Goal: Task Accomplishment & Management: Use online tool/utility

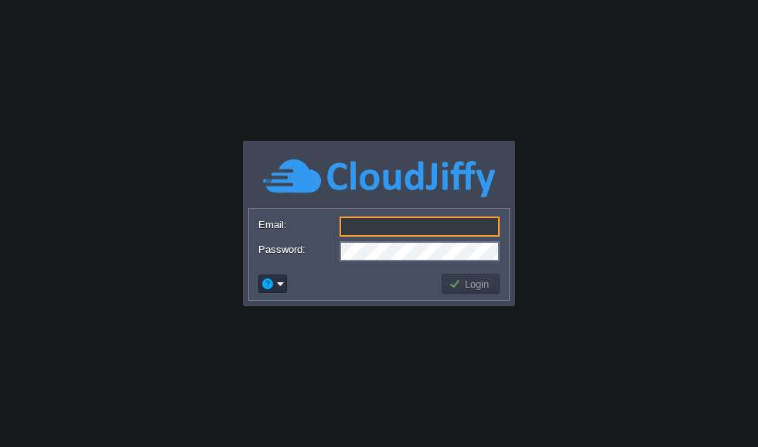
click at [358, 216] on input "Email:" at bounding box center [419, 226] width 160 height 20
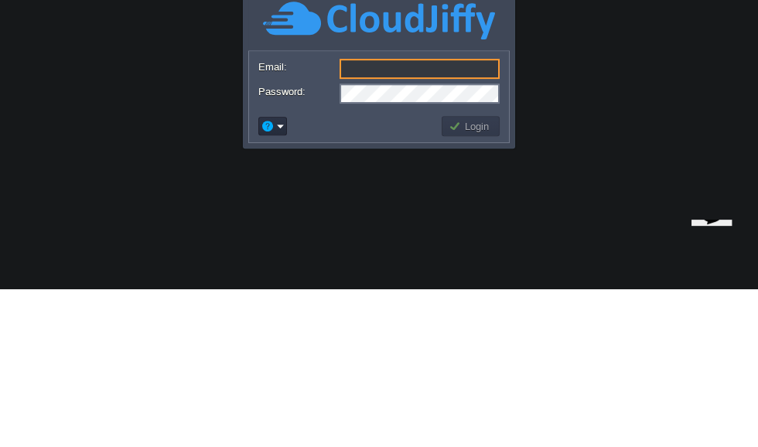
type input "[EMAIL_ADDRESS][DOMAIN_NAME]"
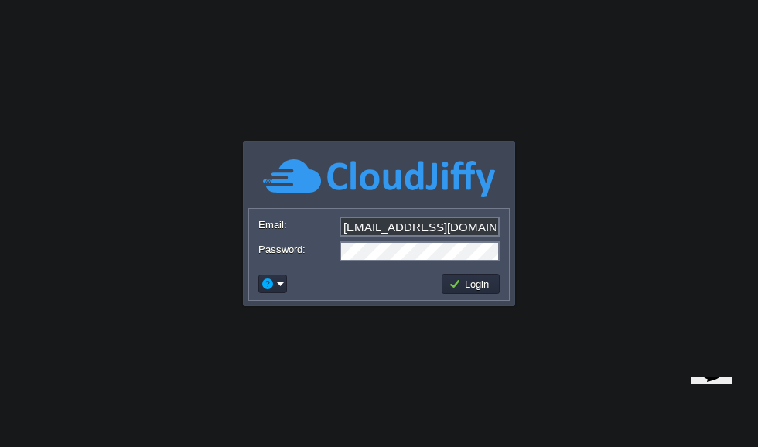
click at [480, 281] on button "Login" at bounding box center [470, 284] width 45 height 14
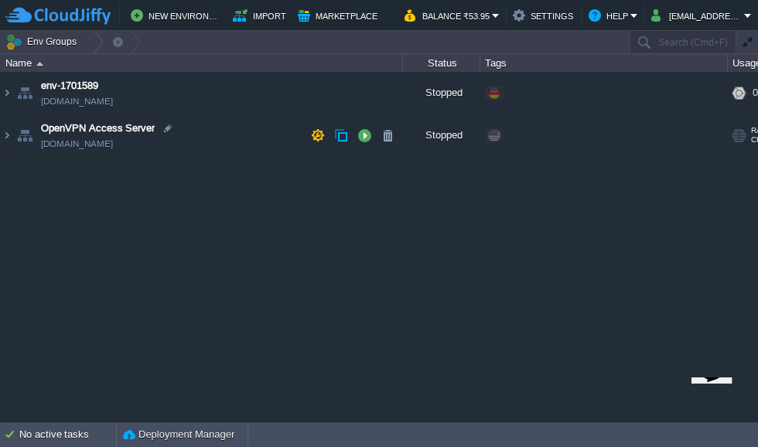
click at [21, 140] on img at bounding box center [25, 135] width 22 height 42
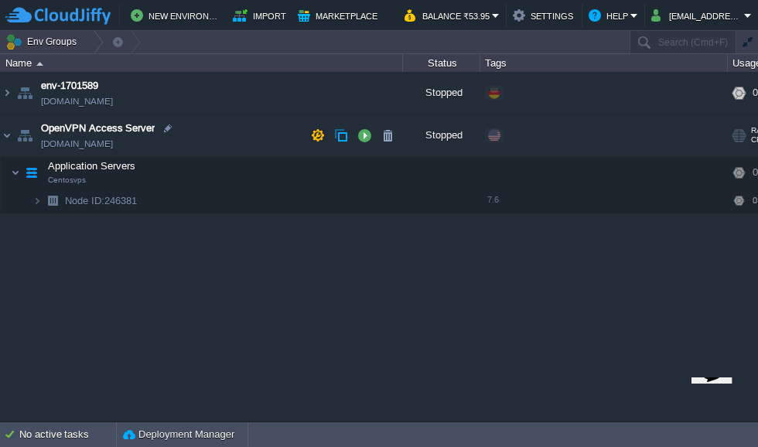
click at [39, 200] on img at bounding box center [36, 201] width 9 height 24
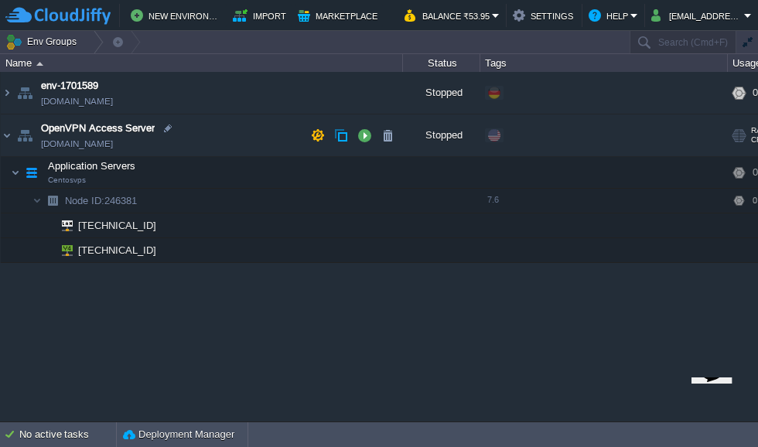
click at [358, 131] on button "button" at bounding box center [364, 135] width 14 height 14
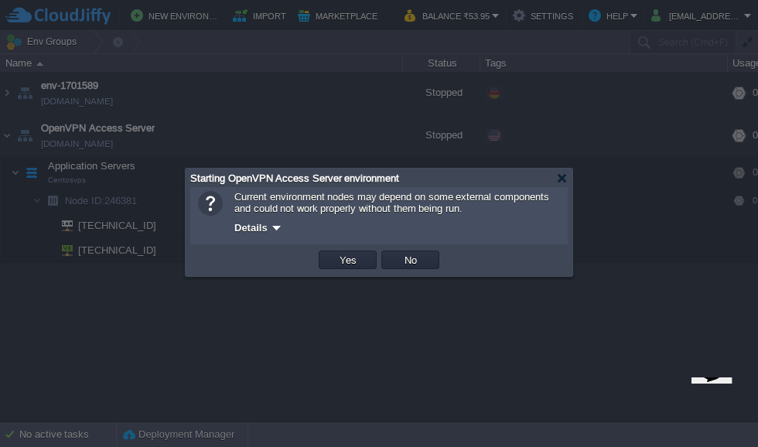
click at [336, 257] on button "Yes" at bounding box center [348, 260] width 26 height 14
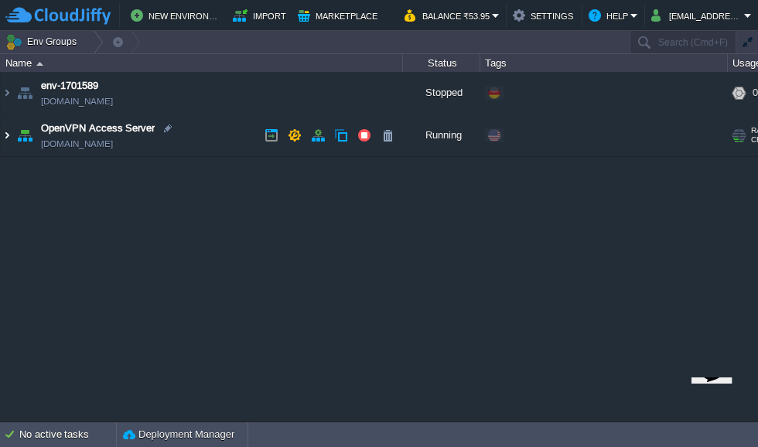
click at [10, 145] on img at bounding box center [7, 135] width 12 height 42
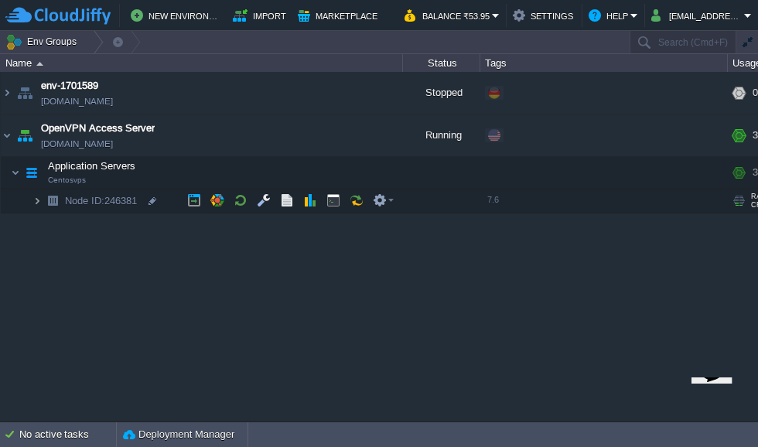
click at [36, 206] on img at bounding box center [36, 201] width 9 height 24
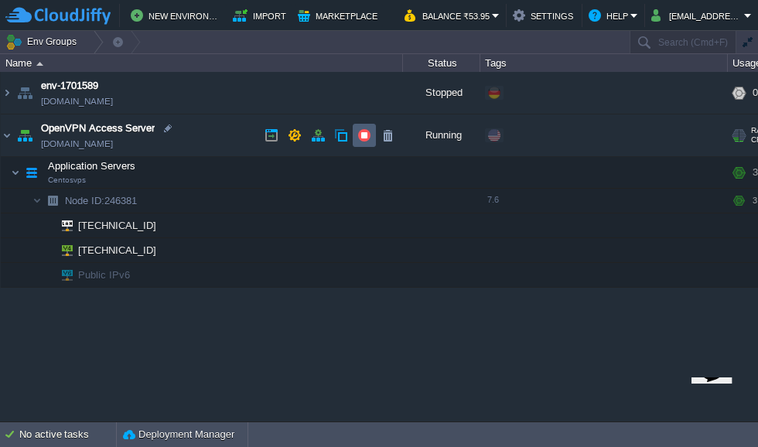
click at [370, 128] on td at bounding box center [364, 135] width 23 height 23
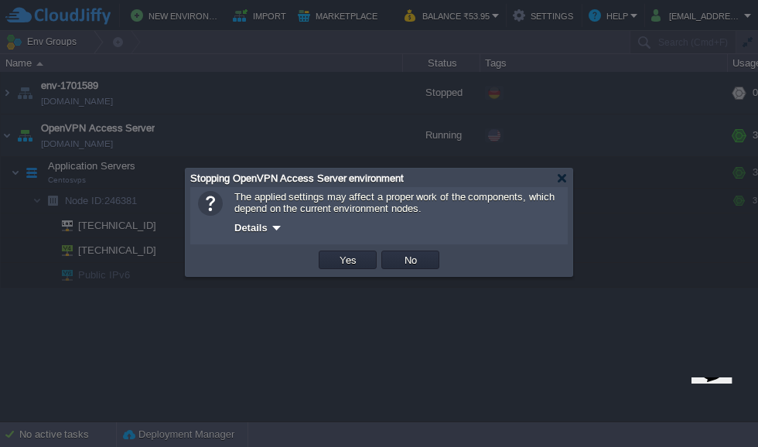
click at [357, 266] on button "Yes" at bounding box center [348, 260] width 26 height 14
